Goal: Task Accomplishment & Management: Complete application form

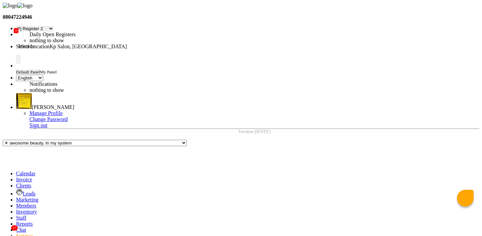
select select "15"
select select "en"
click at [16, 171] on icon at bounding box center [16, 174] width 0 height 6
click at [16, 177] on span at bounding box center [16, 180] width 0 height 6
select select "service"
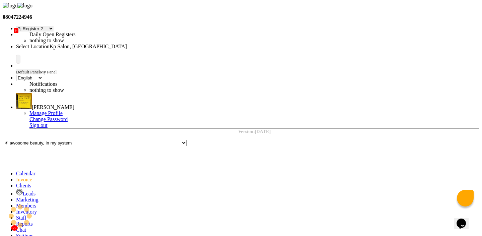
type input "0972"
select select "554"
click at [16, 171] on icon at bounding box center [16, 174] width 0 height 6
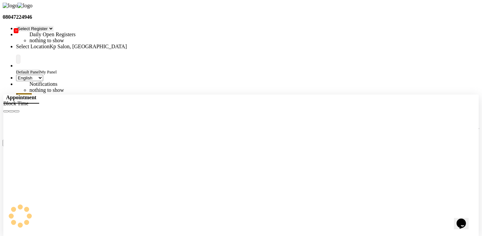
scroll to position [0, 0]
select select "1111"
select select "tentative"
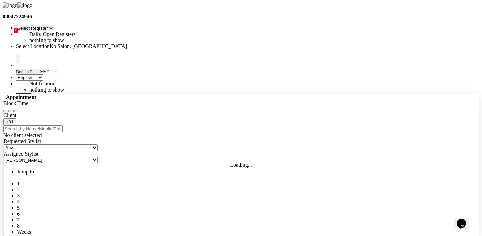
select select "585"
click at [63, 132] on input "text" at bounding box center [32, 128] width 59 height 7
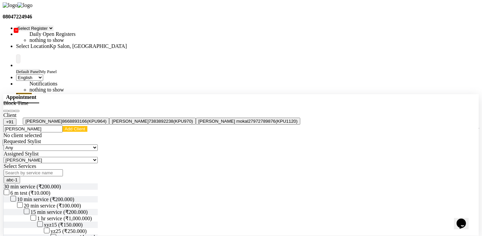
click at [62, 124] on span "[PERSON_NAME]" at bounding box center [43, 121] width 37 height 5
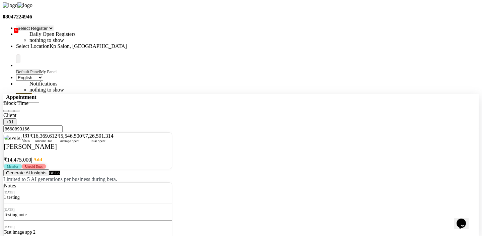
type input "8668893166"
checkbox input "false"
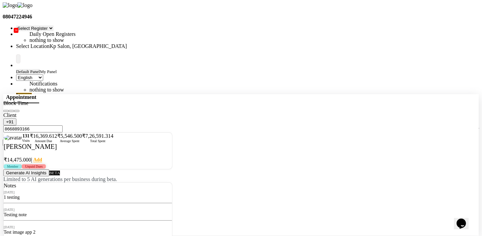
checkbox input "false"
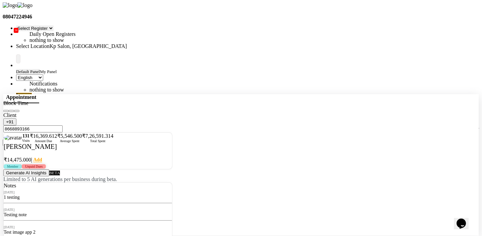
checkbox input "false"
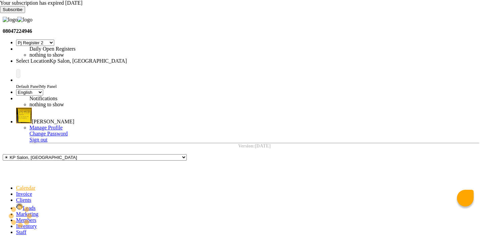
select select "15"
select select "en"
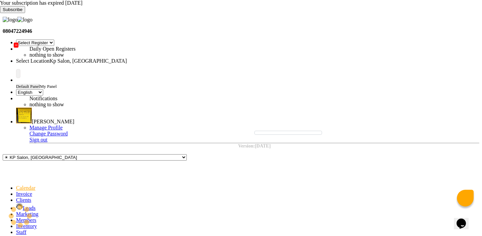
select select "7"
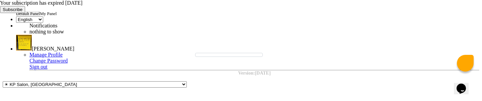
scroll to position [47, 0]
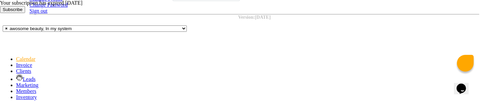
scroll to position [2, 0]
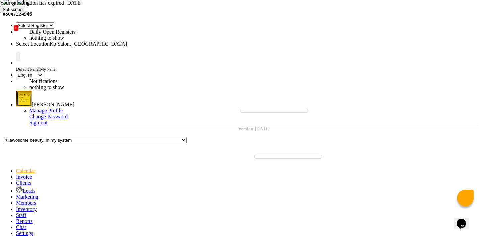
scroll to position [10, 0]
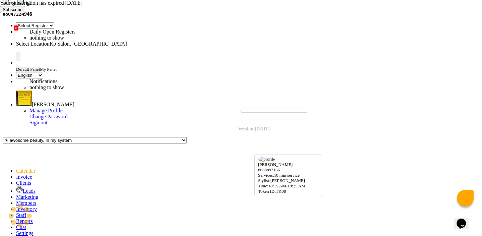
select select "7"
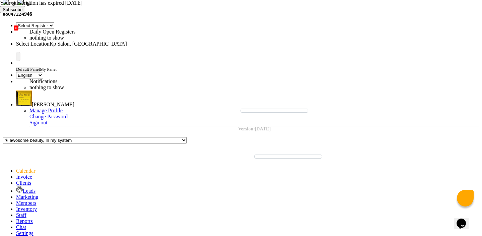
click at [0, 13] on icon at bounding box center [0, 13] width 0 height 0
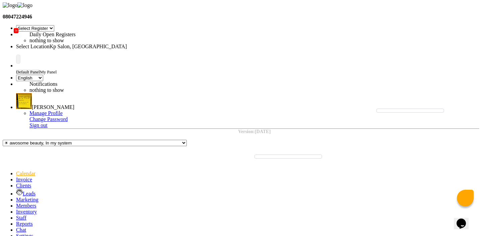
scroll to position [20, 0]
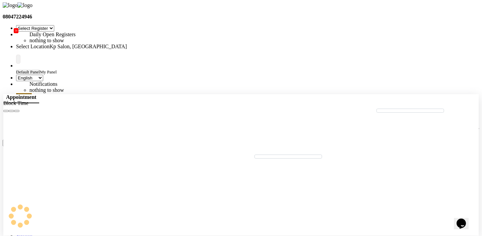
select select "1451"
select select "615"
select select "tentative"
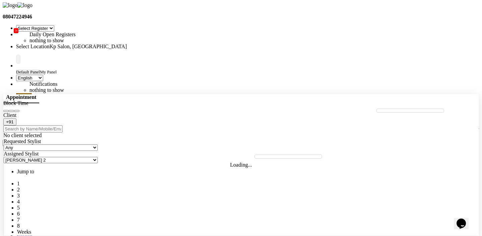
click at [63, 132] on input "text" at bounding box center [32, 128] width 59 height 7
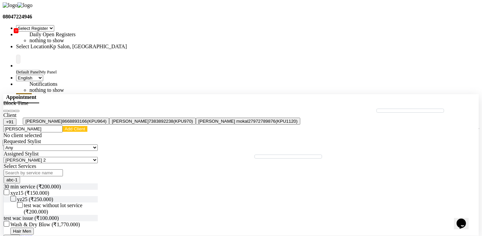
click at [87, 124] on ngb-highlight "8668893166" at bounding box center [74, 121] width 25 height 5
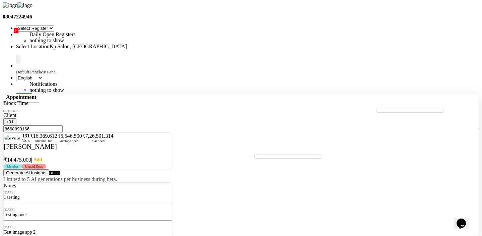
scroll to position [60, 0]
type input "8668893166"
checkbox input "false"
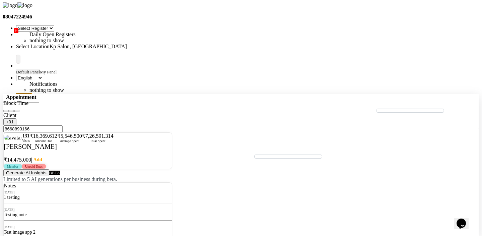
checkbox input "false"
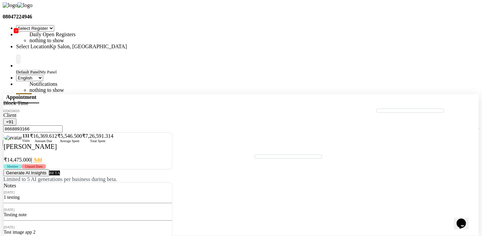
checkbox input "false"
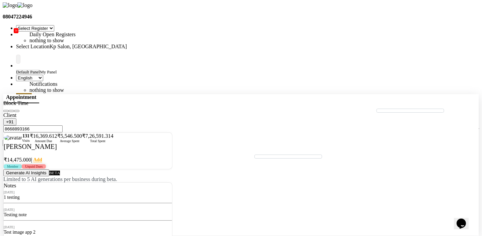
scroll to position [97, 0]
checkbox input "false"
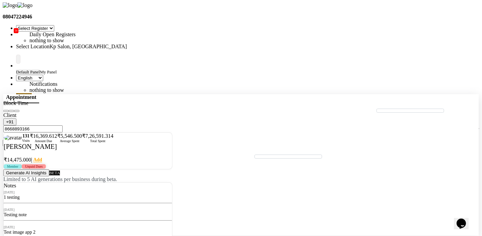
checkbox input "false"
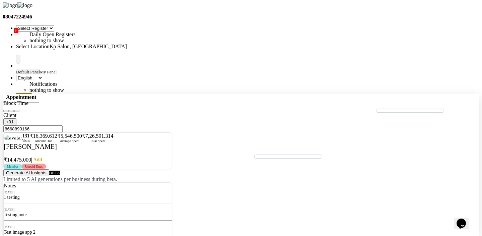
checkbox input "false"
type input "40"
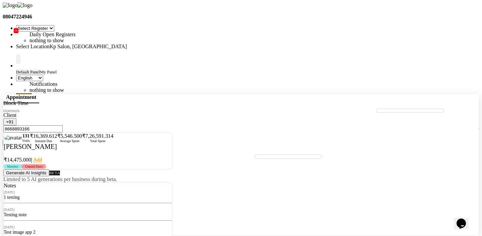
scroll to position [95, 0]
checkbox input "false"
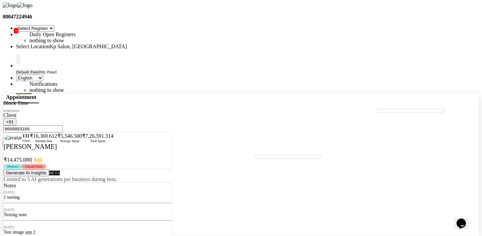
checkbox input "false"
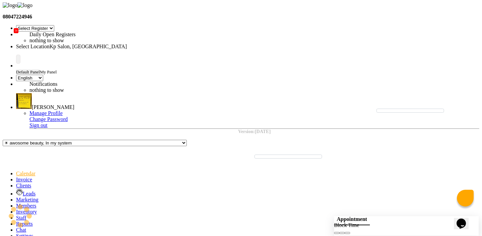
scroll to position [0, 0]
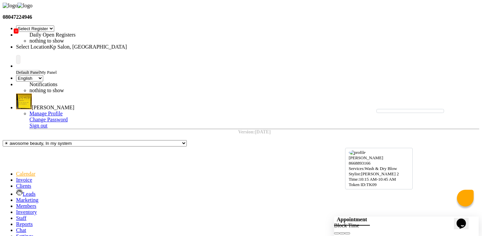
scroll to position [18, 0]
